Goal: Check status

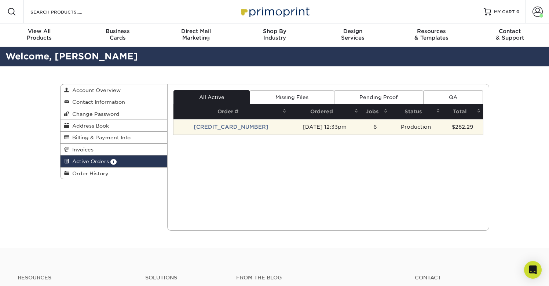
click at [421, 128] on td "Production" at bounding box center [416, 126] width 52 height 15
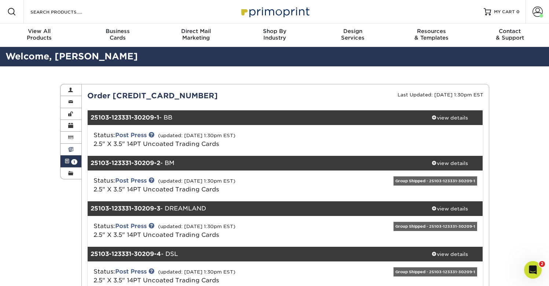
click at [69, 152] on span at bounding box center [70, 150] width 5 height 6
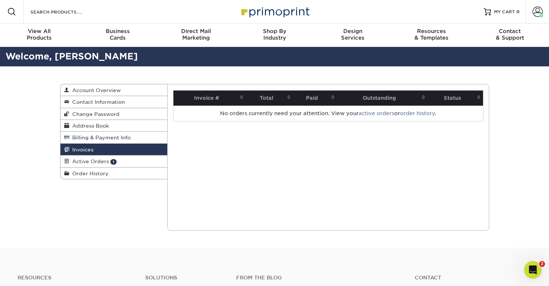
click at [75, 138] on span "Billing & Payment Info" at bounding box center [99, 138] width 61 height 6
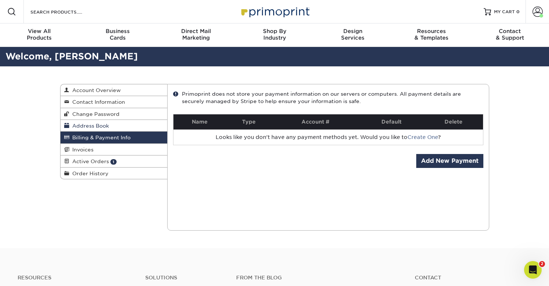
click at [78, 130] on link "Address Book" at bounding box center [114, 126] width 107 height 12
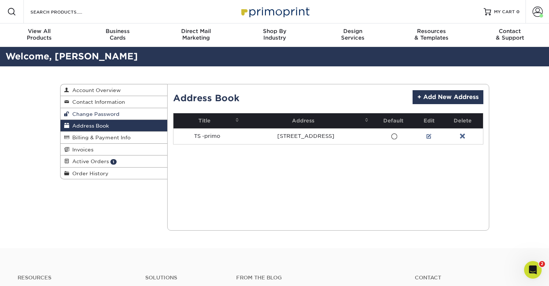
click at [81, 117] on span "Change Password" at bounding box center [94, 114] width 50 height 6
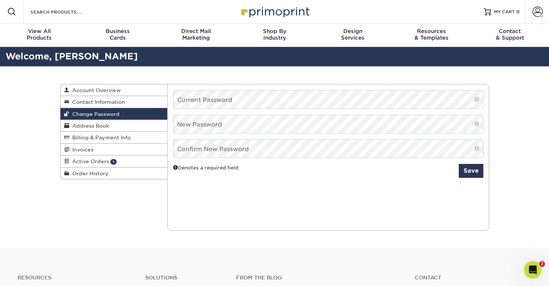
click at [84, 104] on span "Contact Information" at bounding box center [97, 102] width 56 height 6
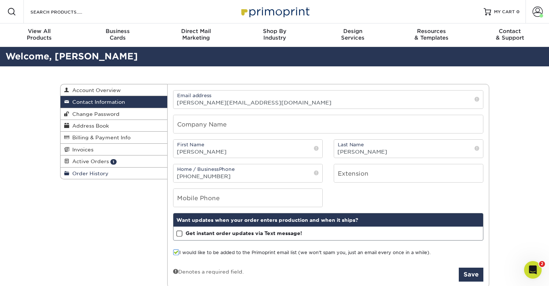
click at [81, 173] on span "Order History" at bounding box center [88, 174] width 39 height 6
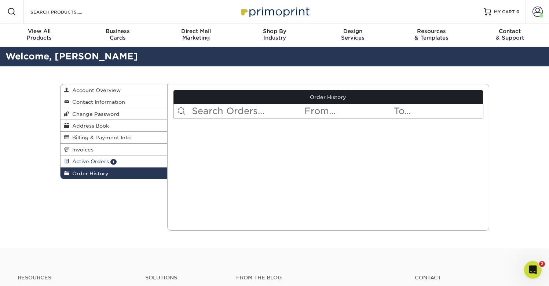
click at [79, 162] on span "Active Orders" at bounding box center [89, 162] width 40 height 6
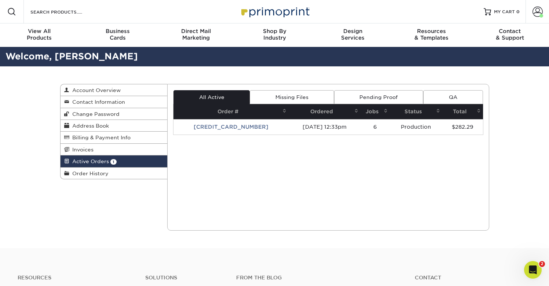
click at [313, 97] on link "Missing Files" at bounding box center [292, 97] width 84 height 14
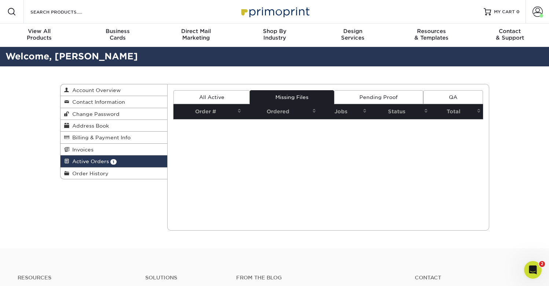
click at [356, 96] on link "Pending Proof" at bounding box center [378, 97] width 89 height 14
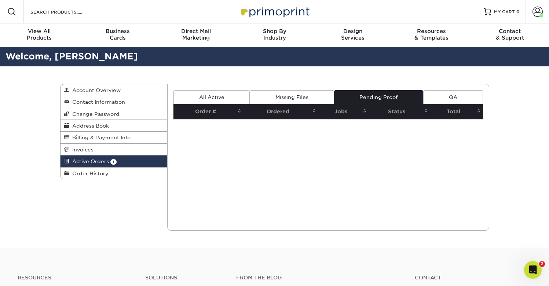
click at [222, 97] on link "All Active" at bounding box center [212, 97] width 76 height 14
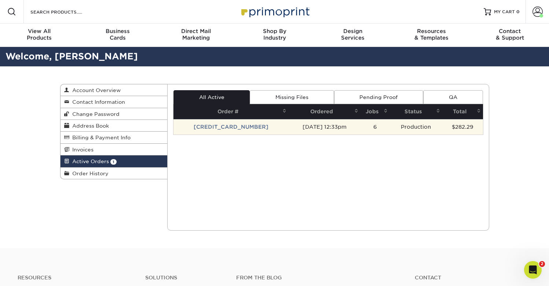
click at [289, 130] on td "[DATE] 12:33pm" at bounding box center [325, 126] width 72 height 15
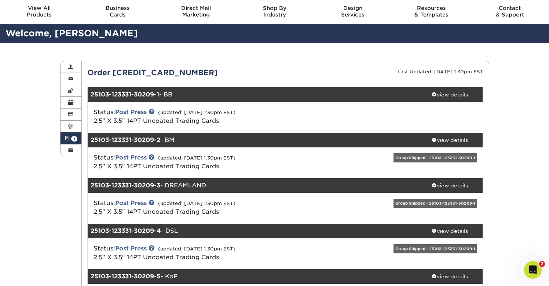
scroll to position [26, 0]
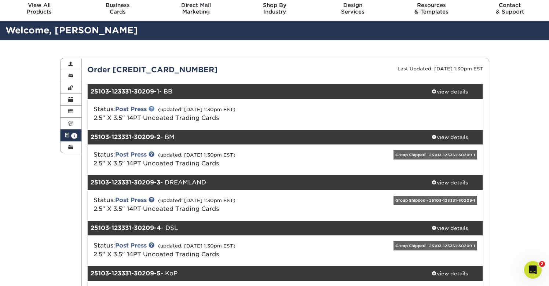
click at [154, 109] on link at bounding box center [152, 109] width 6 height 6
